Goal: Task Accomplishment & Management: Complete application form

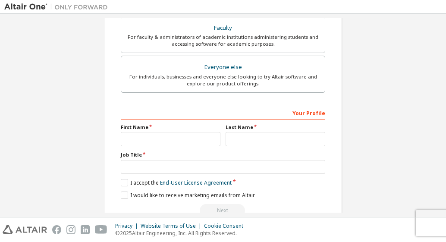
scroll to position [243, 0]
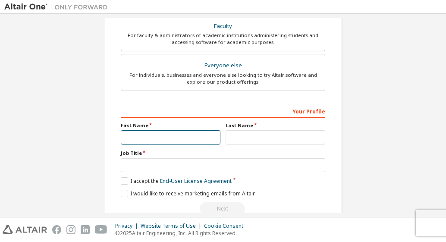
click at [201, 132] on input "text" at bounding box center [171, 137] width 100 height 14
click at [362, 41] on div "Create an Altair One Account For Free Trials, Licenses, Downloads, Learning & D…" at bounding box center [222, 3] width 437 height 456
click at [190, 138] on input "text" at bounding box center [171, 137] width 100 height 14
type input "*"
type input "******"
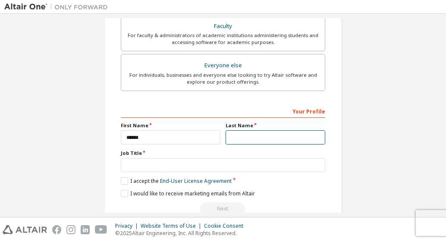
click at [274, 142] on input "text" at bounding box center [275, 137] width 100 height 14
type input "*****"
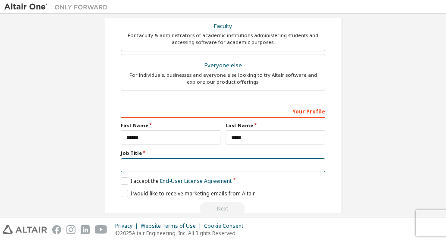
click at [223, 159] on input "text" at bounding box center [223, 165] width 204 height 14
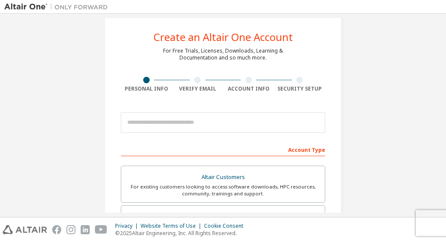
scroll to position [0, 0]
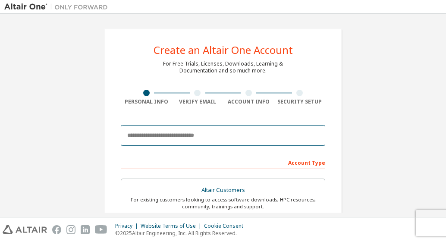
click at [176, 135] on input "email" at bounding box center [223, 135] width 204 height 21
type input "**********"
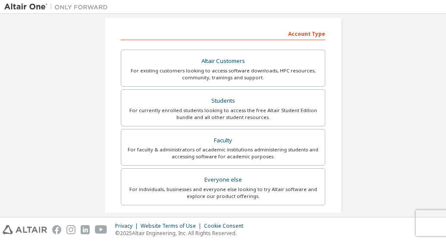
scroll to position [129, 0]
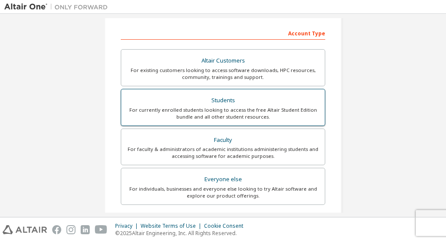
click at [219, 101] on div "Students" at bounding box center [222, 100] width 193 height 12
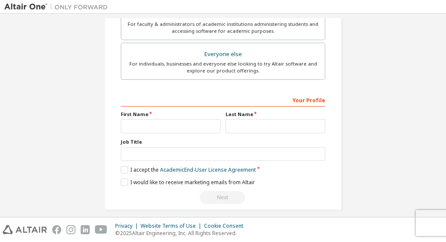
scroll to position [283, 0]
click at [194, 124] on input "text" at bounding box center [171, 126] width 100 height 14
type input "*"
type input "******"
click at [238, 133] on input "text" at bounding box center [275, 126] width 100 height 14
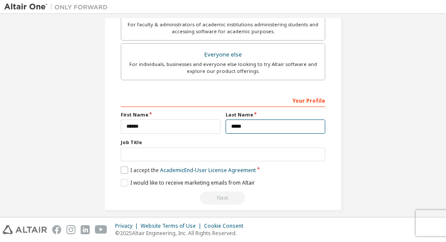
type input "*****"
click at [125, 167] on label "I accept the Academic End-User License Agreement" at bounding box center [188, 169] width 135 height 7
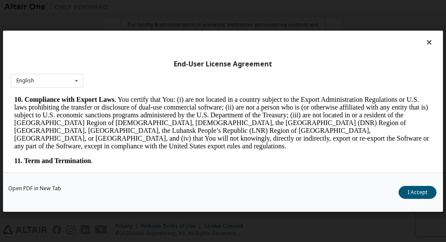
scroll to position [1508, 0]
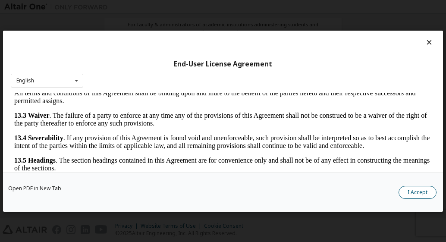
click at [425, 190] on button "I Accept" at bounding box center [417, 191] width 38 height 13
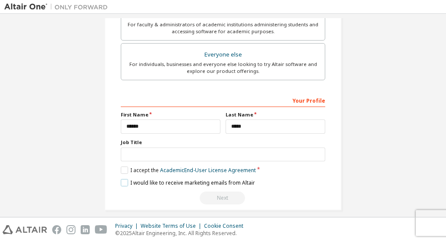
click at [122, 183] on label "I would like to receive marketing emails from Altair" at bounding box center [188, 182] width 134 height 7
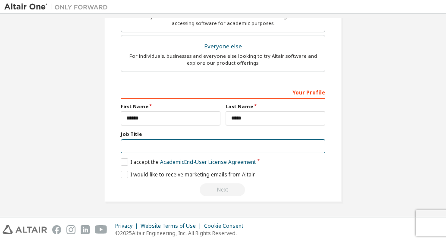
click at [208, 144] on input "text" at bounding box center [223, 146] width 204 height 14
type input "*"
type input "*******"
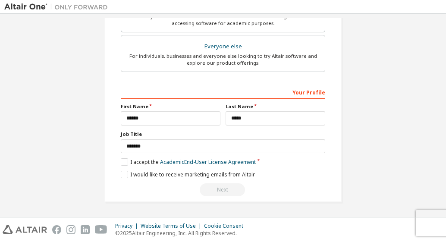
click at [224, 183] on div "Next" at bounding box center [223, 189] width 204 height 13
drag, startPoint x: 209, startPoint y: 192, endPoint x: 219, endPoint y: 185, distance: 12.6
click at [219, 185] on div "Next" at bounding box center [223, 189] width 204 height 13
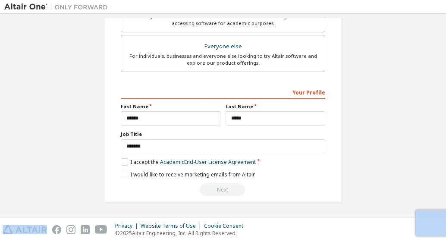
click at [219, 185] on div "Next" at bounding box center [223, 189] width 204 height 13
drag, startPoint x: 219, startPoint y: 185, endPoint x: 138, endPoint y: 166, distance: 83.7
click at [138, 166] on div "**********" at bounding box center [223, 141] width 204 height 112
click at [122, 162] on label "I accept the Academic End-User License Agreement" at bounding box center [188, 161] width 135 height 7
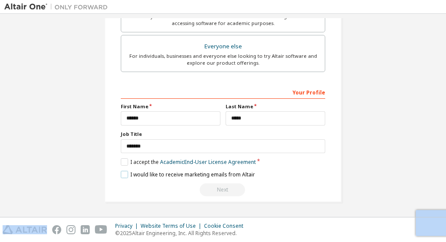
click at [122, 175] on label "I would like to receive marketing emails from Altair" at bounding box center [188, 174] width 134 height 7
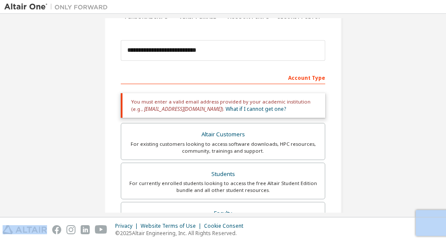
scroll to position [0, 0]
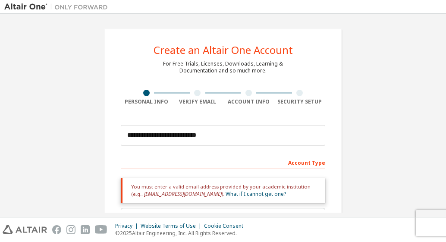
click at [306, 163] on div "Account Type" at bounding box center [223, 162] width 204 height 14
click at [247, 100] on div "Account Info" at bounding box center [248, 101] width 51 height 7
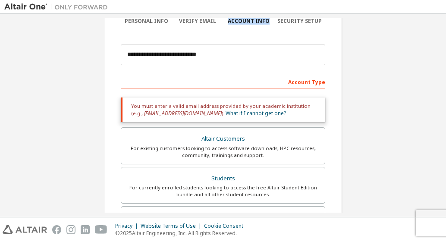
scroll to position [291, 0]
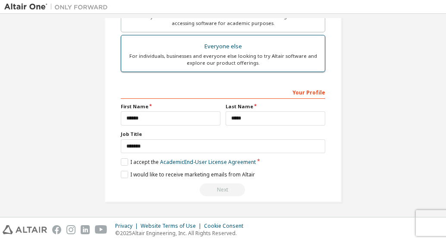
click at [272, 59] on div "For individuals, businesses and everyone else looking to try Altair software an…" at bounding box center [222, 60] width 193 height 14
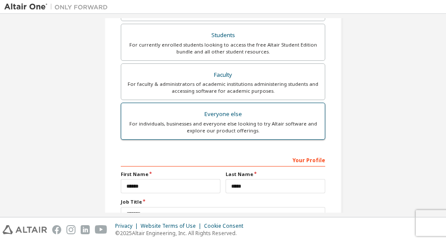
click at [259, 63] on label "Faculty For faculty & administrators of academic institutions administering stu…" at bounding box center [223, 81] width 204 height 37
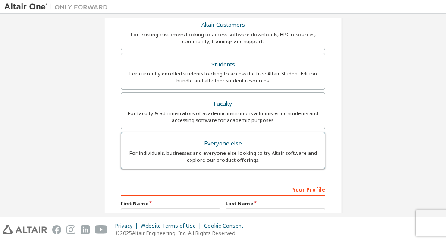
scroll to position [224, 0]
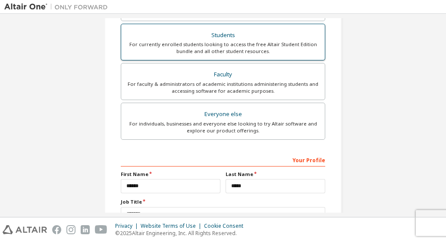
click at [260, 42] on div "For currently enrolled students looking to access the free Altair Student Editi…" at bounding box center [222, 48] width 193 height 14
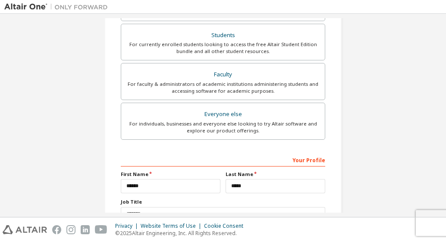
scroll to position [291, 0]
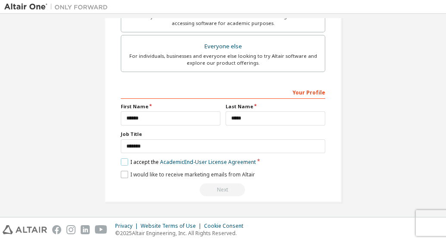
drag, startPoint x: 123, startPoint y: 161, endPoint x: 121, endPoint y: 176, distance: 15.7
click at [121, 176] on div "**********" at bounding box center [223, 141] width 204 height 112
click at [121, 176] on label "I would like to receive marketing emails from Altair" at bounding box center [188, 174] width 134 height 7
click at [124, 160] on label "I accept the Academic End-User License Agreement" at bounding box center [188, 161] width 135 height 7
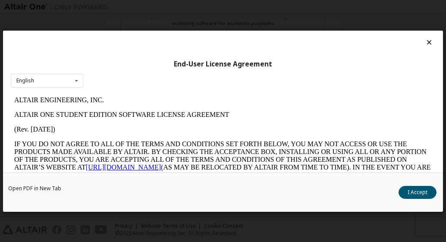
scroll to position [0, 0]
click at [409, 196] on button "I Accept" at bounding box center [417, 191] width 38 height 13
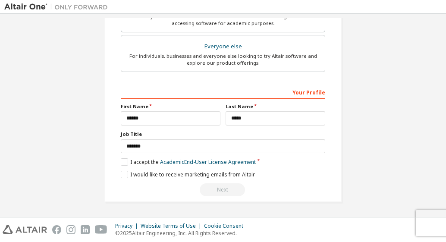
click at [310, 89] on div "Your Profile" at bounding box center [223, 92] width 204 height 14
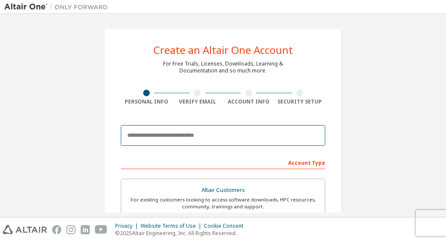
drag, startPoint x: 0, startPoint y: 0, endPoint x: 209, endPoint y: 142, distance: 252.3
click at [209, 142] on input "email" at bounding box center [223, 135] width 204 height 21
type input "**********"
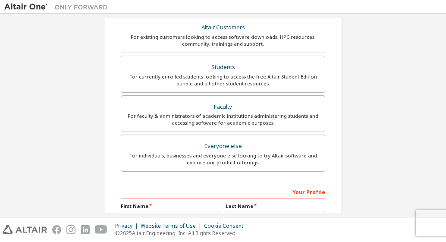
scroll to position [164, 0]
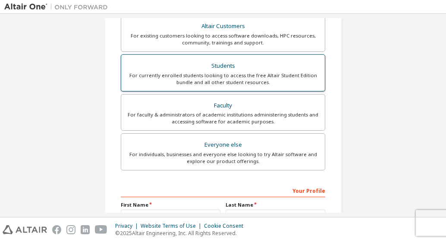
click at [261, 77] on div "For currently enrolled students looking to access the free Altair Student Editi…" at bounding box center [222, 79] width 193 height 14
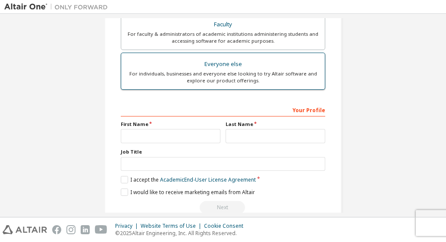
scroll to position [277, 0]
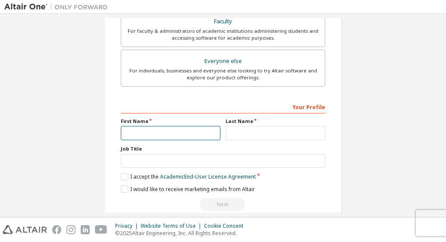
click at [191, 136] on input "text" at bounding box center [171, 133] width 100 height 14
type input "******"
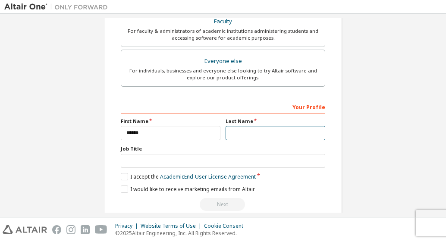
click at [248, 132] on input "text" at bounding box center [275, 133] width 100 height 14
type input "*****"
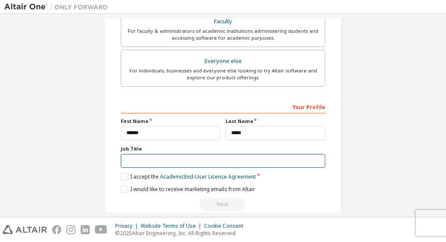
click at [225, 165] on input "text" at bounding box center [223, 161] width 204 height 14
type input "**********"
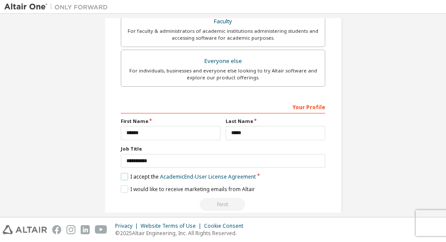
click at [124, 178] on label "I accept the Academic End-User License Agreement" at bounding box center [188, 176] width 135 height 7
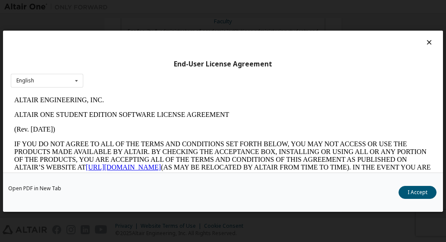
scroll to position [0, 0]
click at [416, 195] on button "I Accept" at bounding box center [417, 191] width 38 height 13
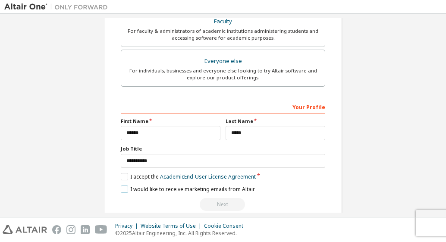
click at [124, 190] on label "I would like to receive marketing emails from Altair" at bounding box center [188, 188] width 134 height 7
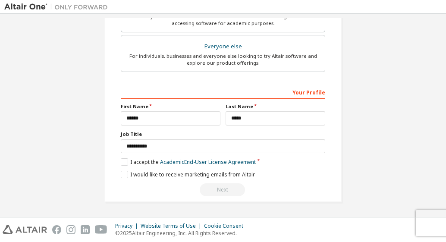
click at [220, 189] on div "Next" at bounding box center [223, 189] width 204 height 13
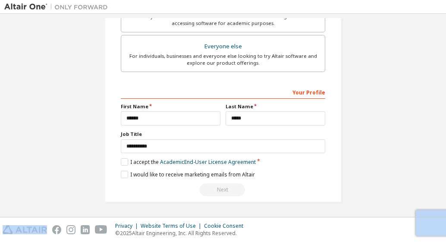
click at [220, 189] on div "Next" at bounding box center [223, 189] width 204 height 13
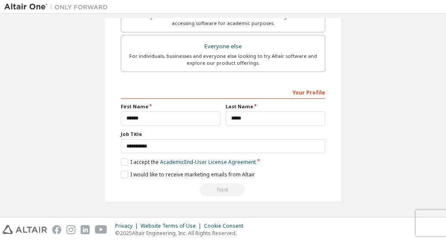
click at [425, 225] on div "Privacy Website Terms of Use Cookie Consent © 2025 Altair Engineering, Inc. All…" at bounding box center [223, 229] width 446 height 25
click at [221, 194] on div "Next" at bounding box center [223, 189] width 204 height 13
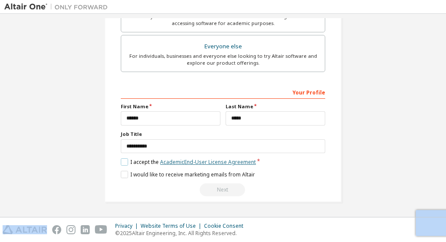
click at [210, 162] on link "Academic End-User License Agreement" at bounding box center [208, 161] width 96 height 7
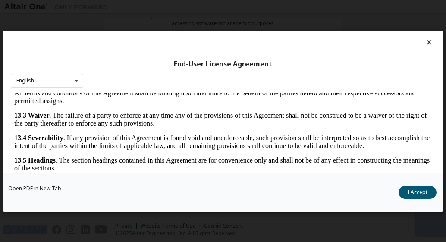
scroll to position [39, 0]
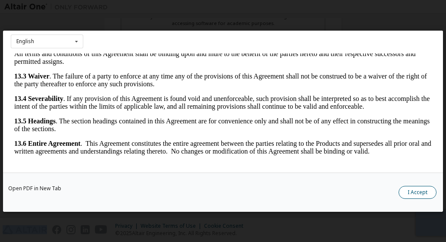
click at [423, 197] on button "I Accept" at bounding box center [417, 191] width 38 height 13
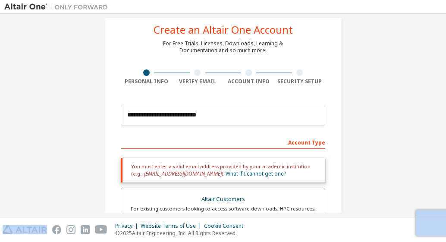
scroll to position [20, 0]
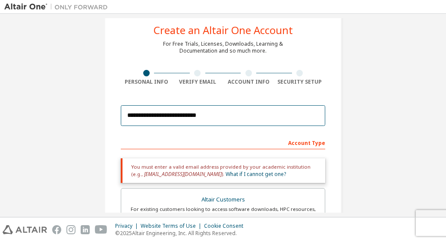
click at [235, 114] on input "**********" at bounding box center [223, 115] width 204 height 21
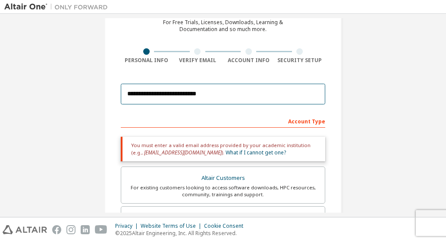
scroll to position [0, 0]
